Goal: Task Accomplishment & Management: Manage account settings

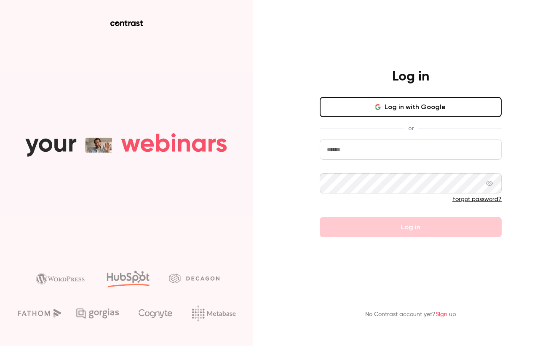
click at [372, 154] on input "email" at bounding box center [411, 149] width 182 height 20
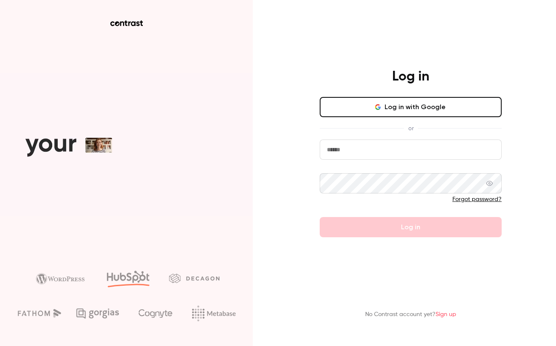
click at [0, 346] on com-1password-button at bounding box center [0, 346] width 0 height 0
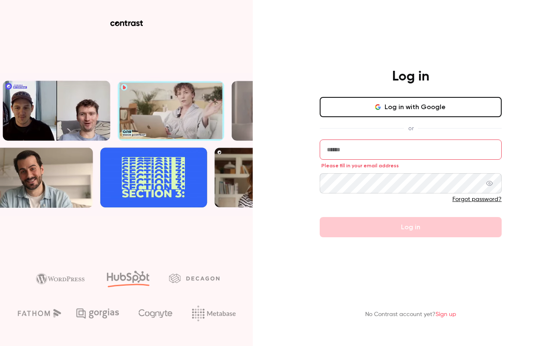
click at [285, 188] on div "Log in Log in with Google or Please fill in your email address Forgot password?…" at bounding box center [278, 173] width 556 height 346
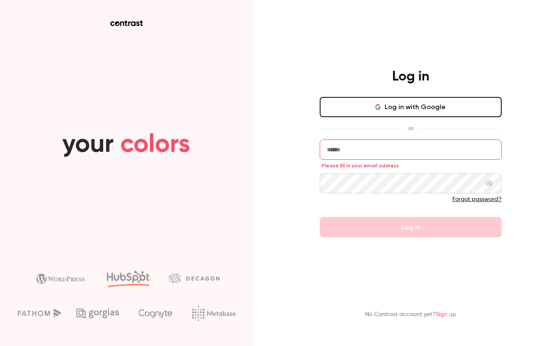
click at [362, 154] on input "email" at bounding box center [411, 149] width 182 height 20
type input "**********"
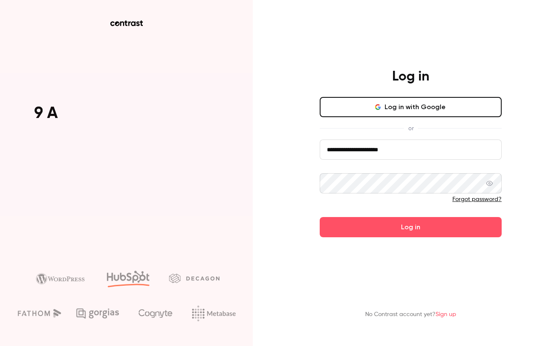
click at [320, 217] on button "Log in" at bounding box center [411, 227] width 182 height 20
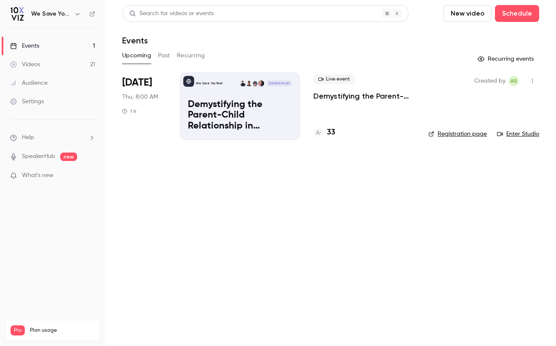
click at [32, 45] on div "Events" at bounding box center [24, 46] width 29 height 8
click at [231, 110] on p "Demystifying the Parent-Child Relationship in Smartsheet – Debate at the Dinner…" at bounding box center [240, 115] width 104 height 32
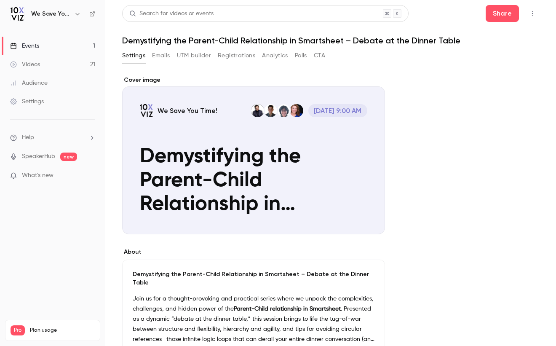
click at [238, 56] on button "Registrations" at bounding box center [237, 55] width 38 height 13
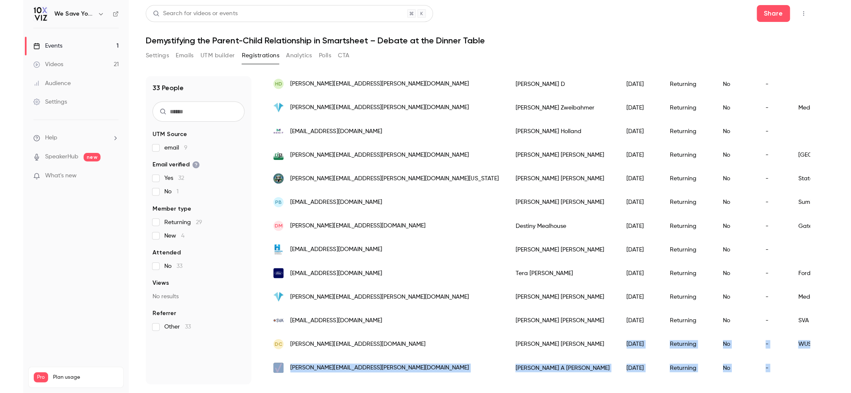
scroll to position [486, 0]
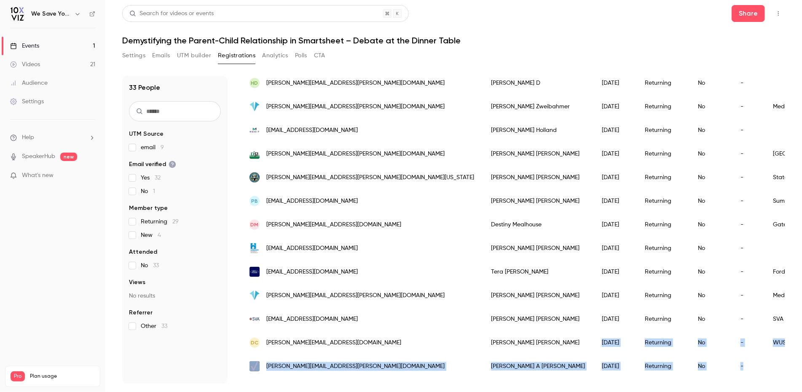
drag, startPoint x: 467, startPoint y: 379, endPoint x: 654, endPoint y: 364, distance: 188.2
click at [556, 346] on div "Email Name Join date Member type Attended Views Company name Job title UTM sour…" at bounding box center [804, 48] width 1126 height 801
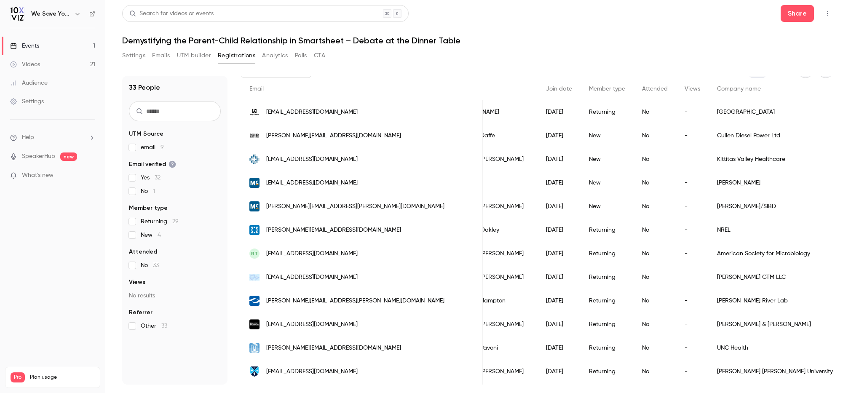
scroll to position [62, 0]
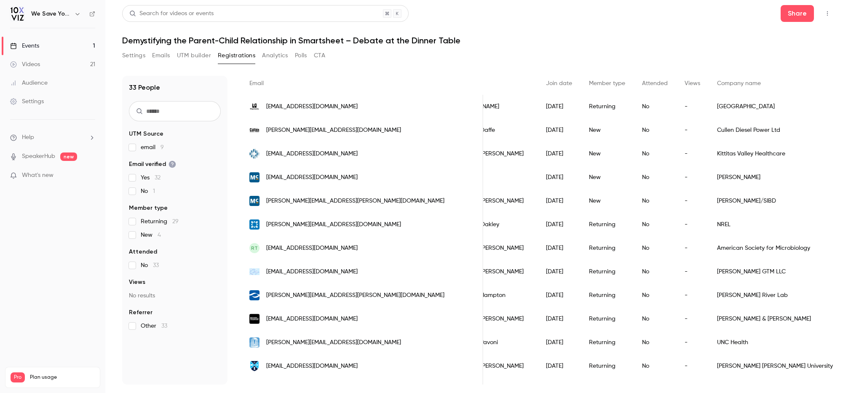
drag, startPoint x: 633, startPoint y: 383, endPoint x: 595, endPoint y: 383, distance: 37.5
click at [556, 346] on div "Rain Bird" at bounding box center [775, 390] width 133 height 24
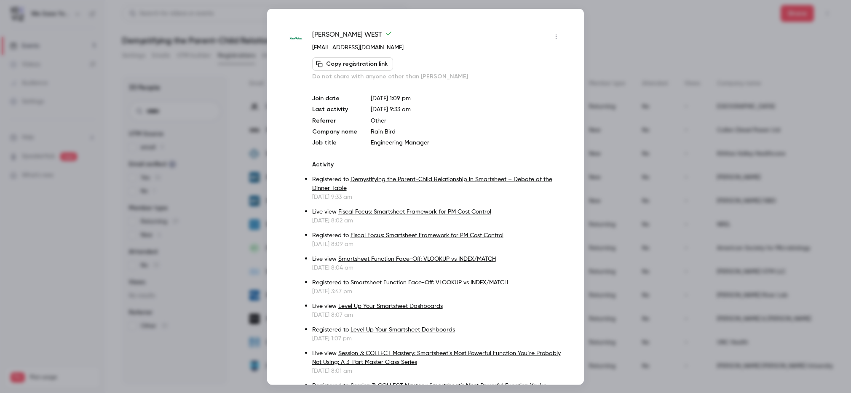
click at [556, 346] on div at bounding box center [425, 196] width 851 height 393
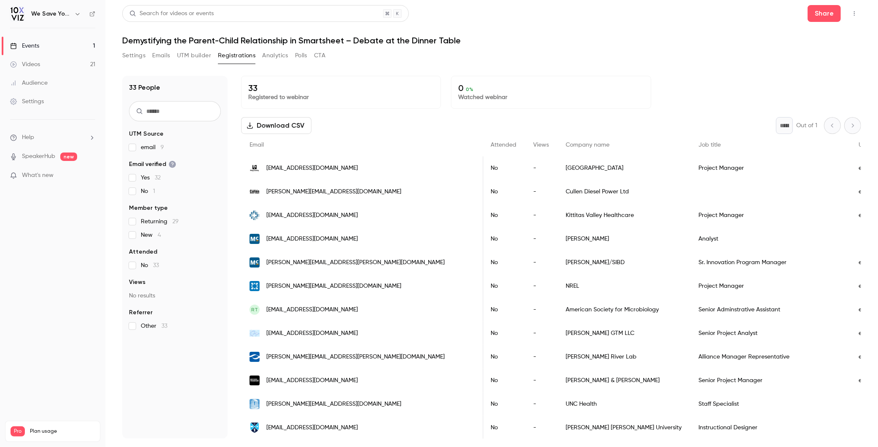
scroll to position [0, 206]
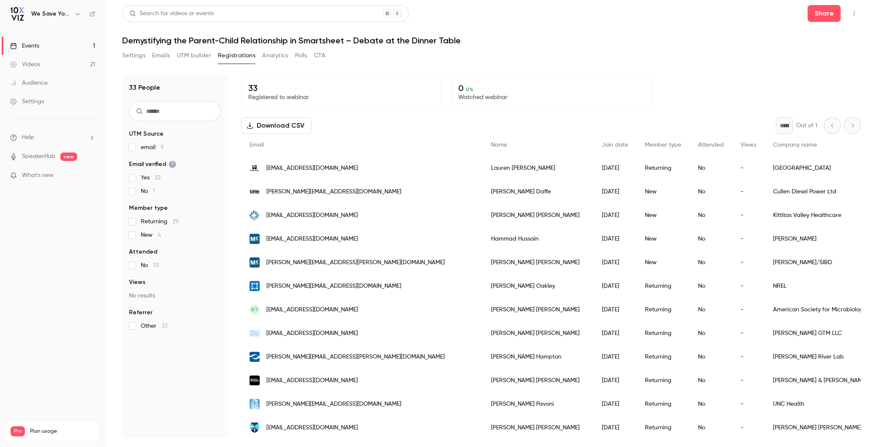
click at [359, 192] on div "[PERSON_NAME][EMAIL_ADDRESS][DOMAIN_NAME]" at bounding box center [361, 192] width 241 height 24
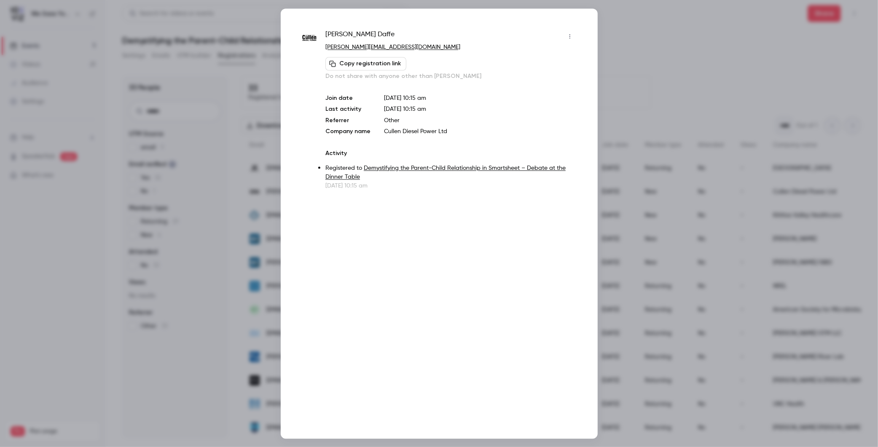
click at [614, 247] on div at bounding box center [439, 223] width 878 height 447
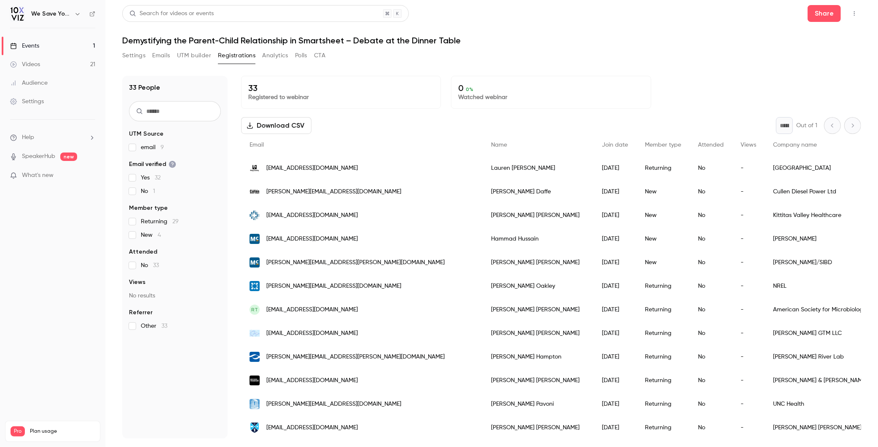
click at [846, 127] on div "* Out of 1" at bounding box center [818, 125] width 85 height 17
click at [821, 125] on div "* Out of 1" at bounding box center [818, 125] width 85 height 17
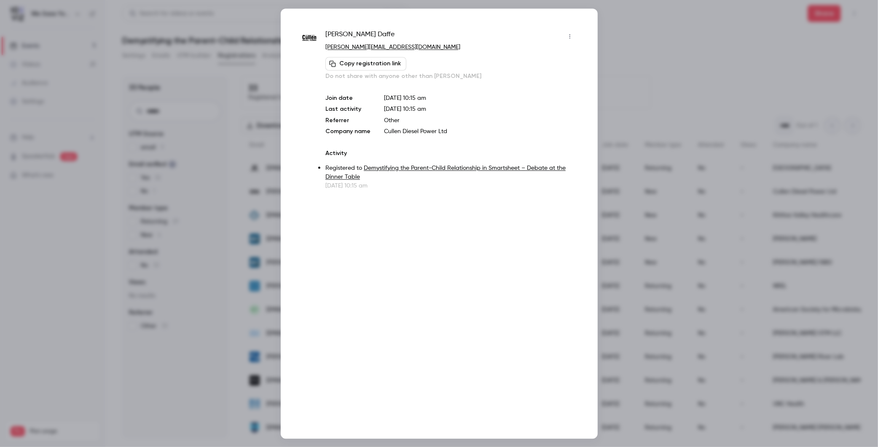
click at [709, 80] on div at bounding box center [439, 223] width 878 height 447
